Goal: Information Seeking & Learning: Check status

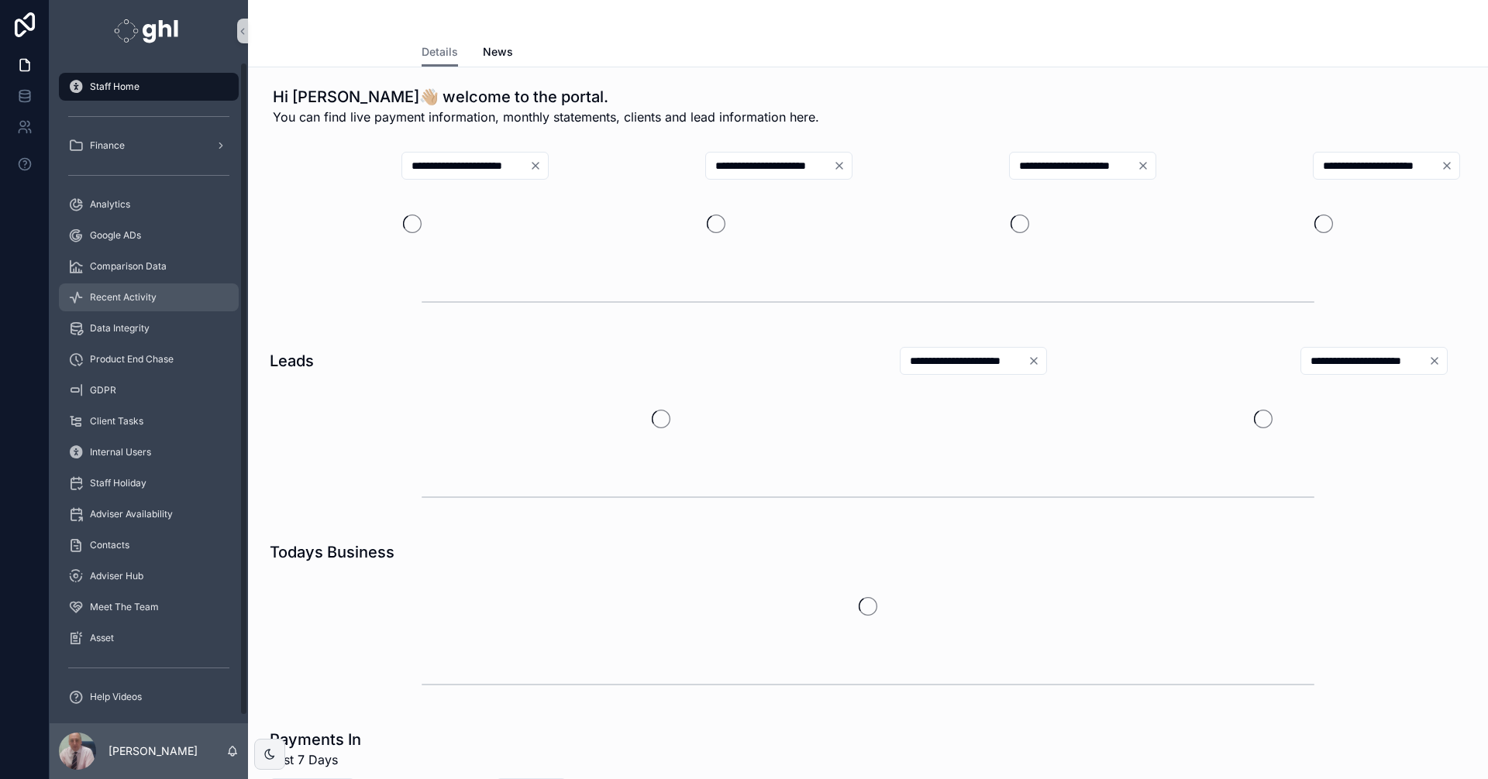
drag, startPoint x: 0, startPoint y: 0, endPoint x: 294, endPoint y: 305, distance: 423.0
click at [132, 293] on span "Recent Activity" at bounding box center [123, 297] width 67 height 12
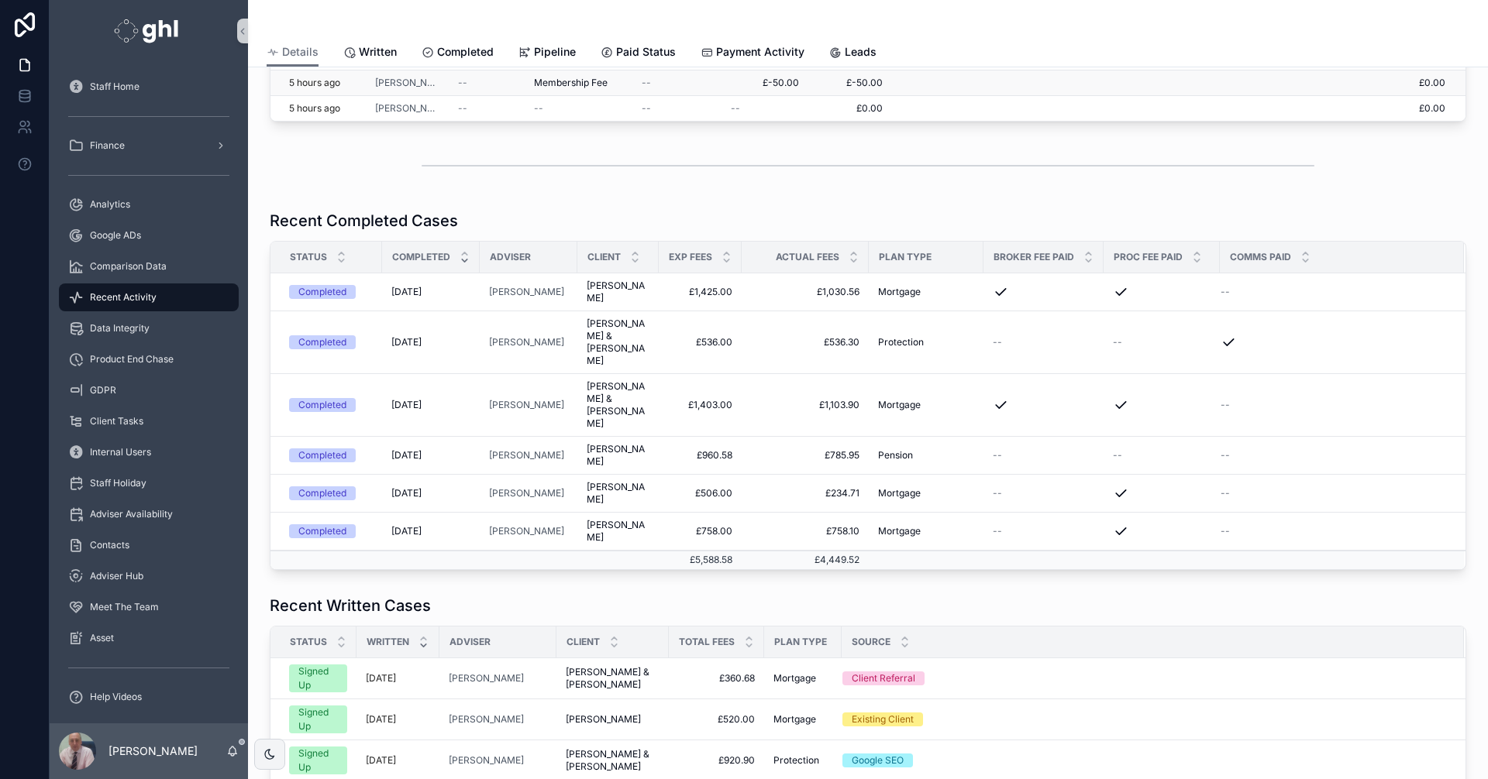
scroll to position [88, 0]
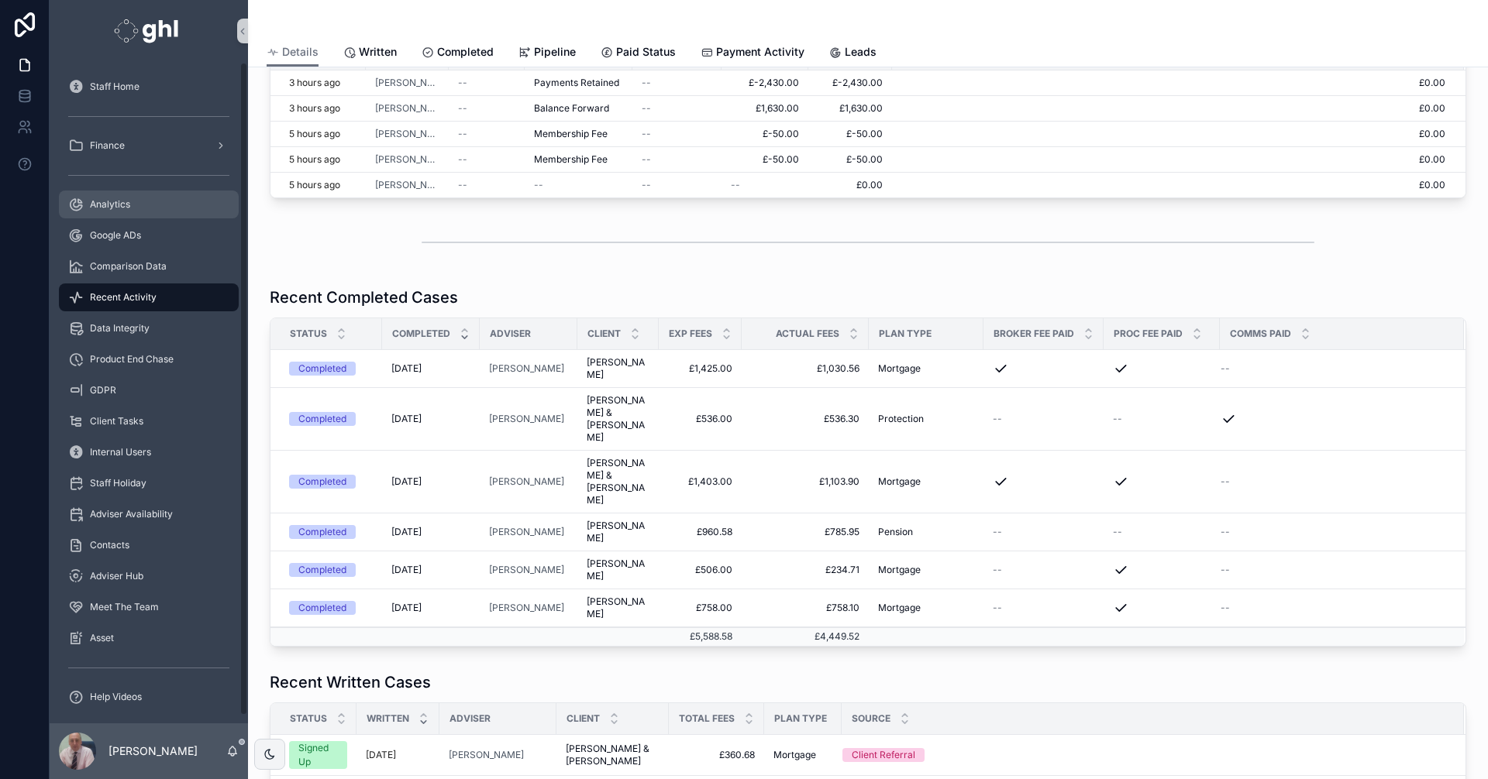
click at [117, 200] on span "Analytics" at bounding box center [110, 204] width 40 height 12
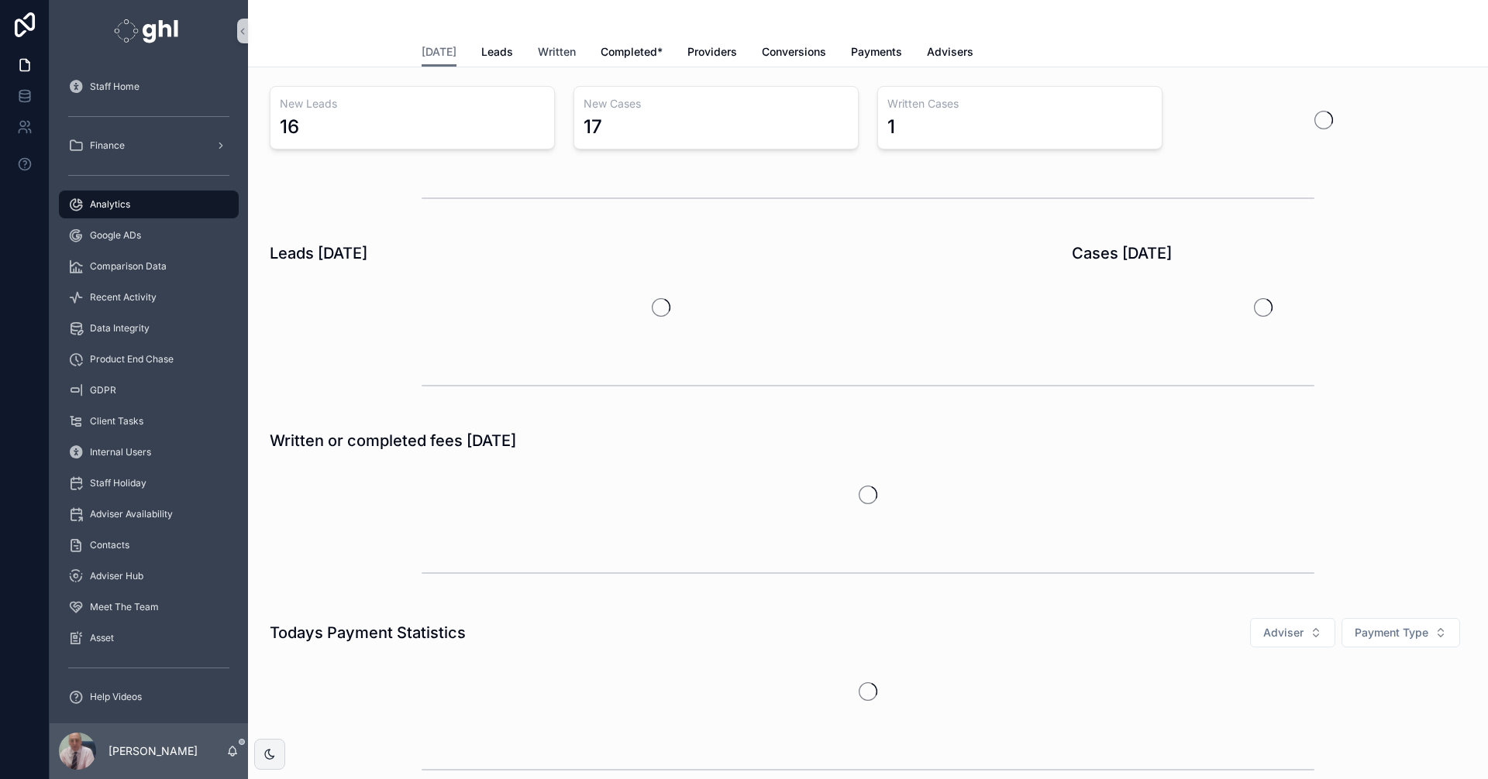
click at [542, 51] on span "Written" at bounding box center [557, 51] width 38 height 15
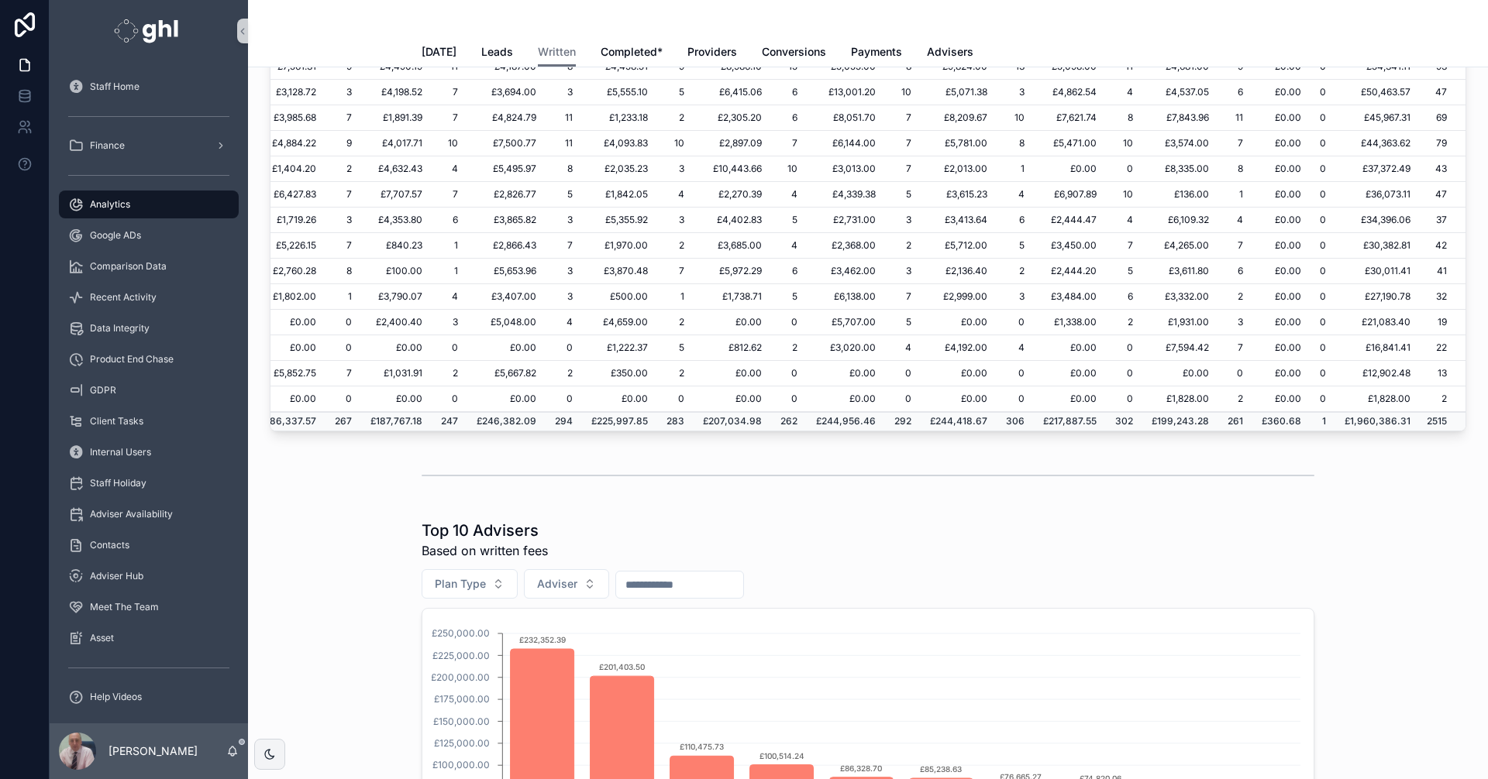
scroll to position [320, 198]
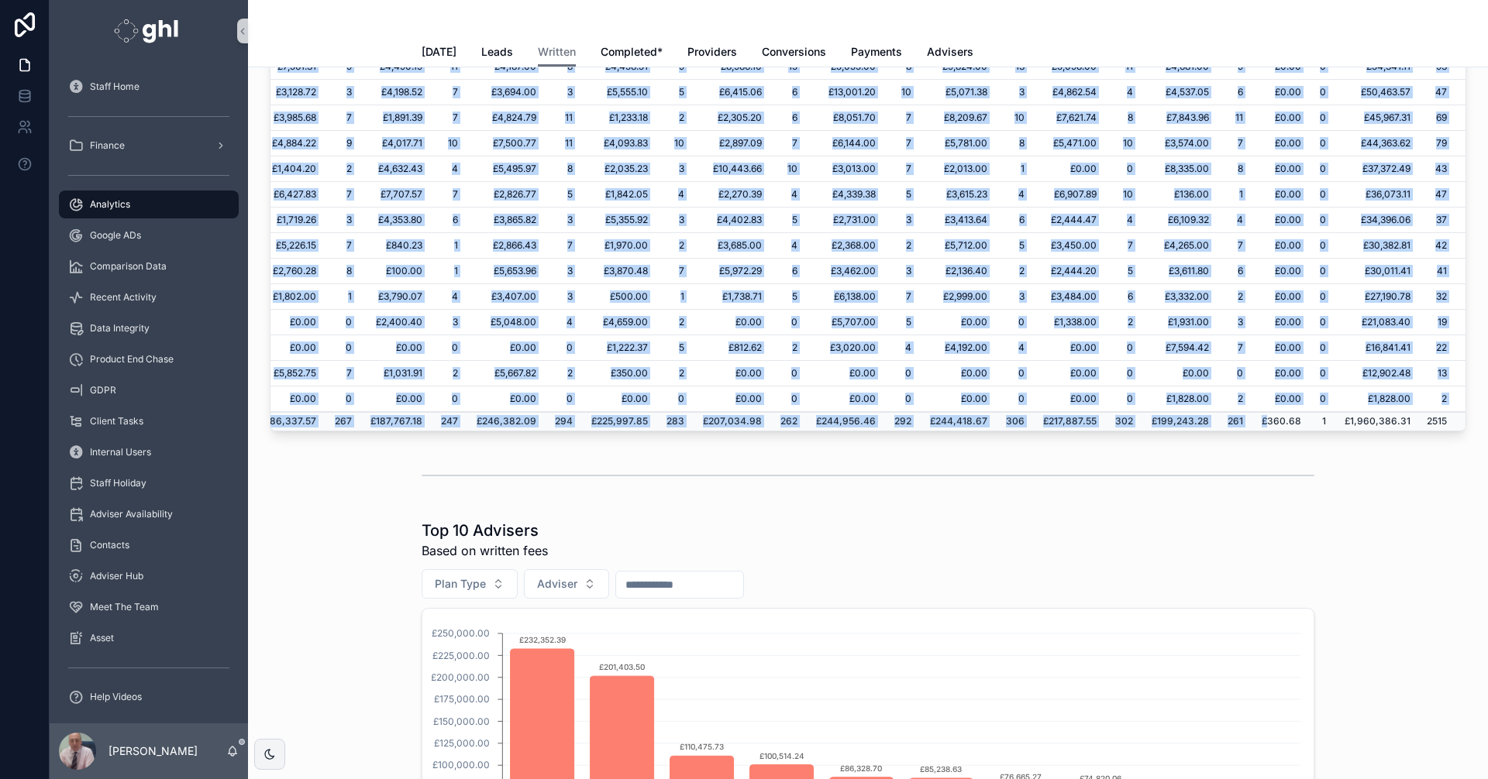
drag, startPoint x: 1321, startPoint y: 418, endPoint x: 1271, endPoint y: 420, distance: 49.6
click at [1271, 420] on div "Username January, 2025 February, 2025 March, 2025 April, 2025 May, 2025 June, 2…" at bounding box center [867, 138] width 1195 height 585
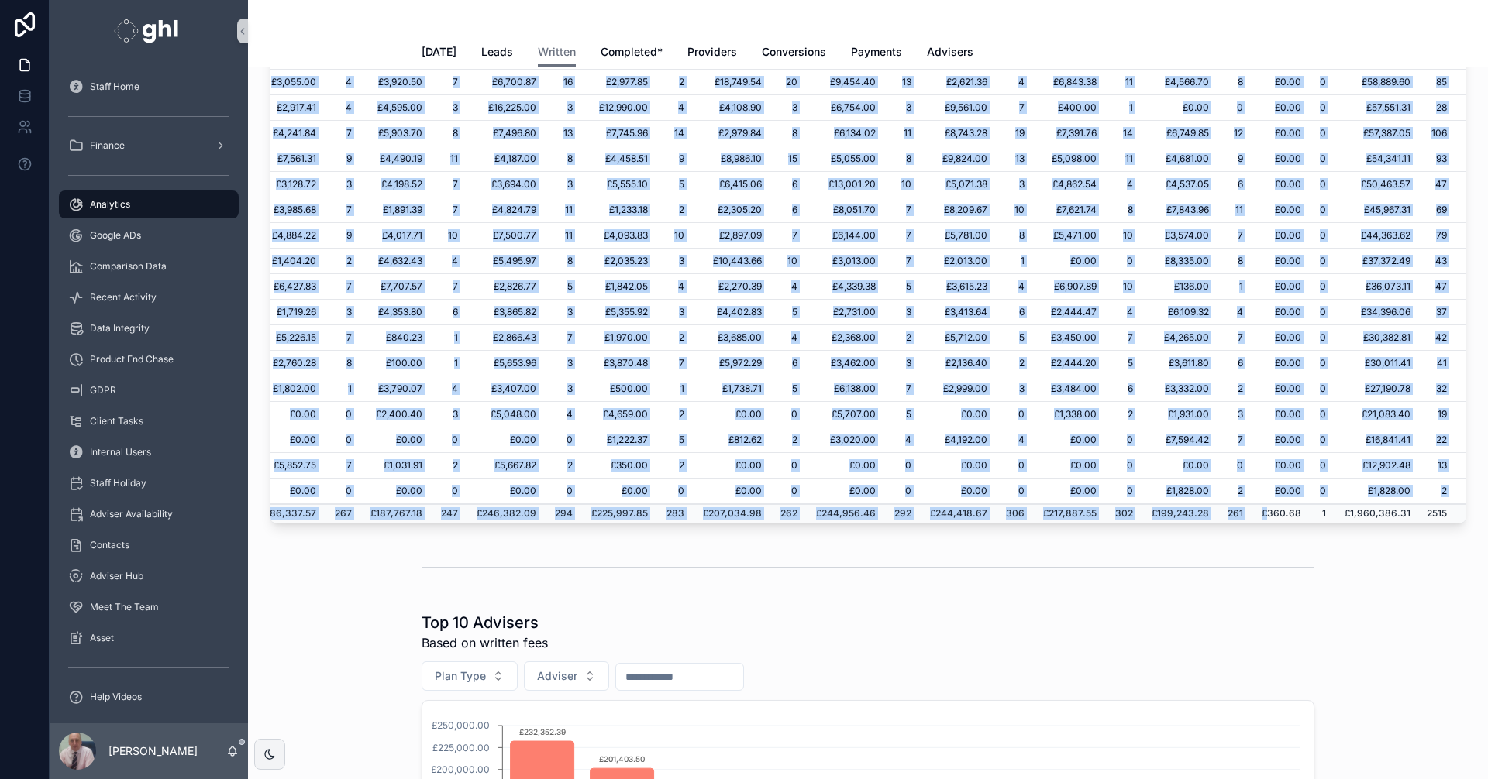
scroll to position [0, 0]
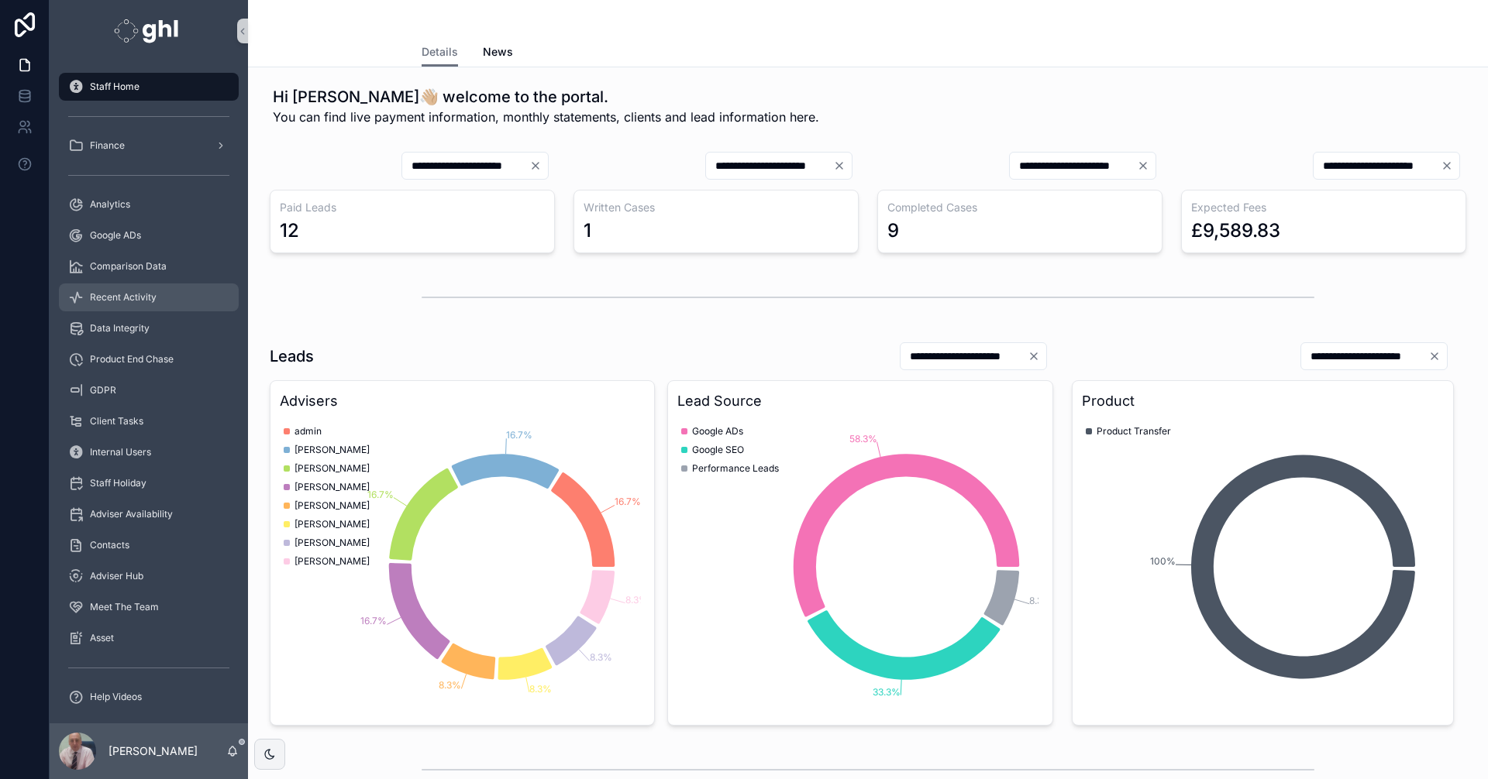
drag, startPoint x: 131, startPoint y: 293, endPoint x: 149, endPoint y: 308, distance: 23.1
click at [131, 293] on span "Recent Activity" at bounding box center [123, 297] width 67 height 12
